Goal: Information Seeking & Learning: Learn about a topic

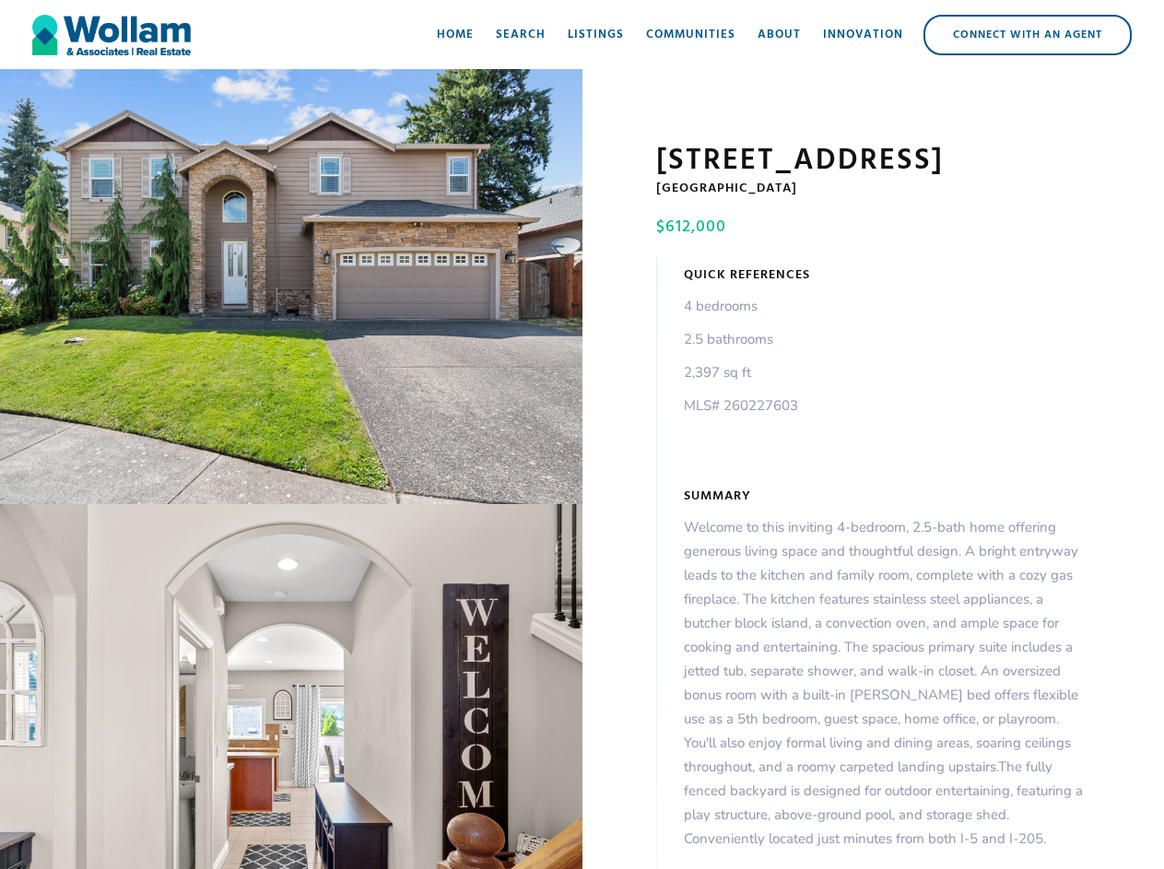
click at [291, 290] on div "open lightbox" at bounding box center [291, 286] width 582 height 435
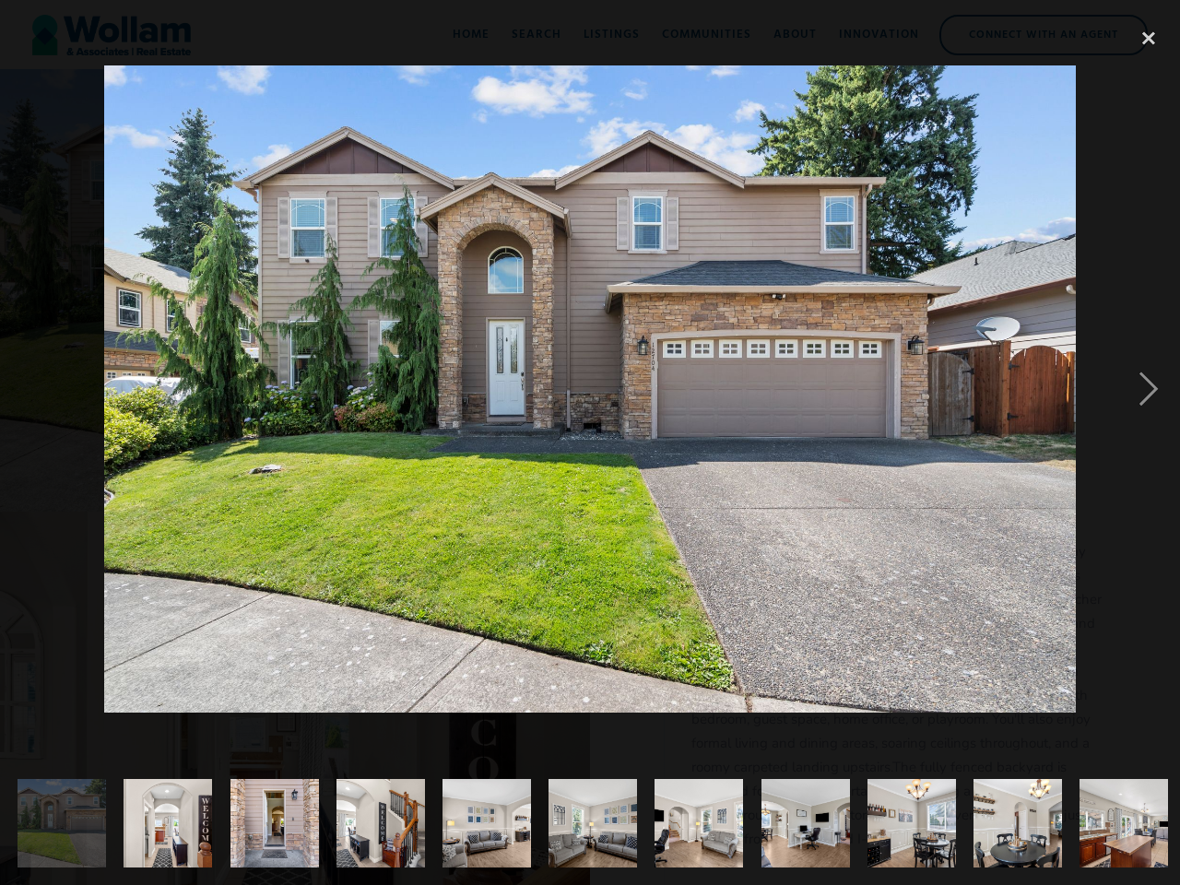
click at [291, 690] on img at bounding box center [589, 388] width 970 height 647
